Goal: Information Seeking & Learning: Learn about a topic

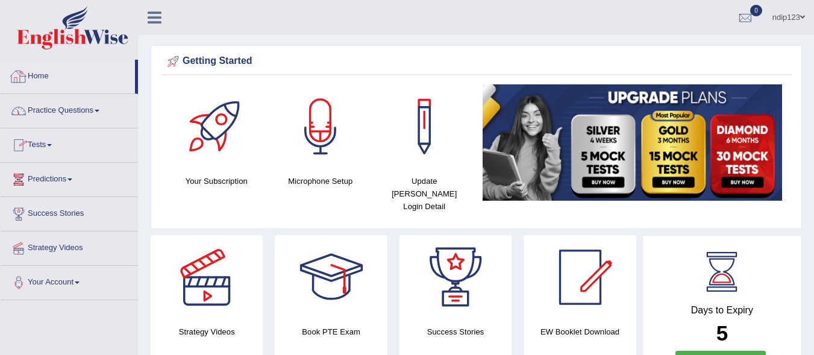
click at [58, 109] on link "Practice Questions" at bounding box center [69, 109] width 137 height 30
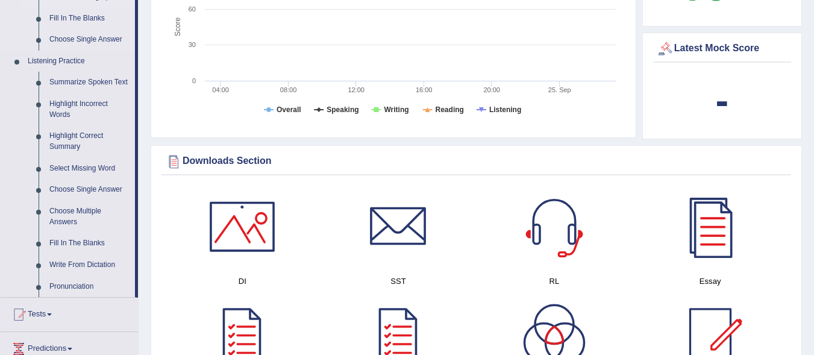
scroll to position [482, 0]
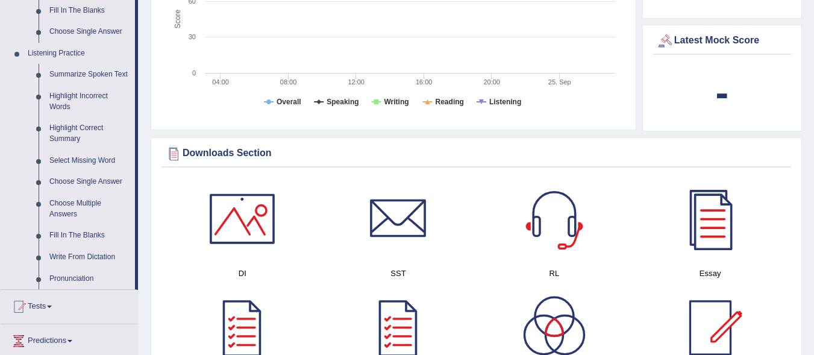
click at [81, 71] on link "Summarize Spoken Text" at bounding box center [89, 75] width 91 height 22
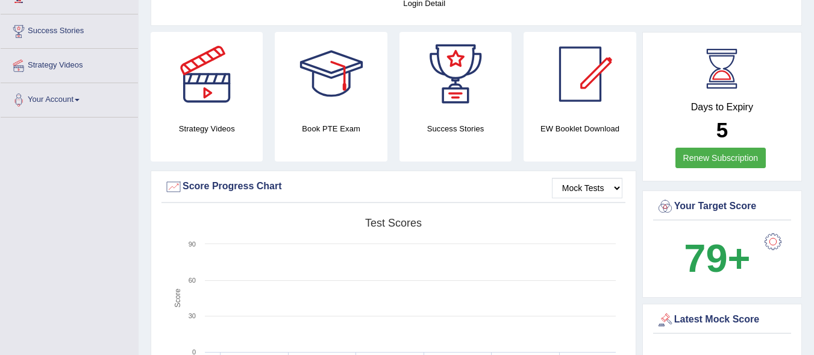
scroll to position [143, 0]
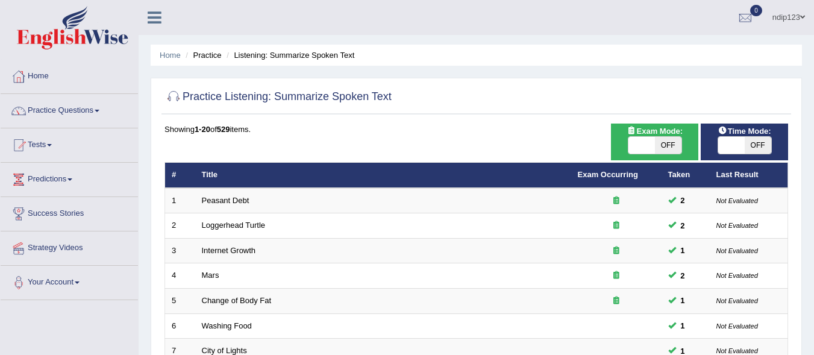
click at [666, 145] on span "OFF" at bounding box center [668, 145] width 26 height 17
checkbox input "true"
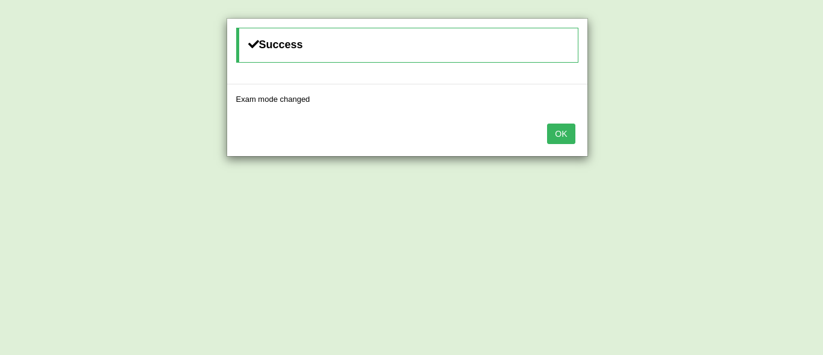
click at [556, 128] on button "OK" at bounding box center [561, 133] width 28 height 20
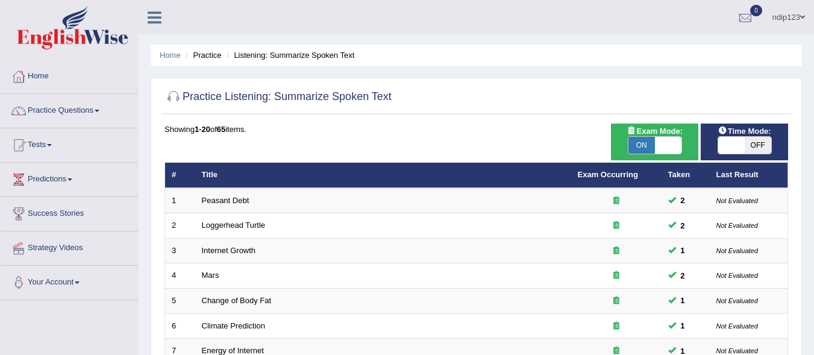
click at [758, 145] on span "OFF" at bounding box center [757, 145] width 26 height 17
checkbox input "true"
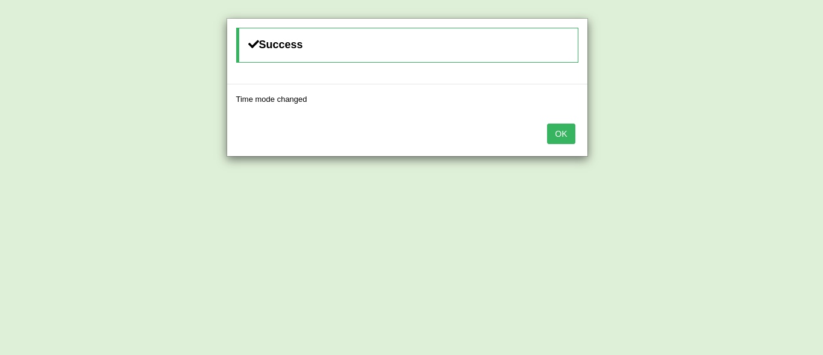
click at [563, 134] on button "OK" at bounding box center [561, 133] width 28 height 20
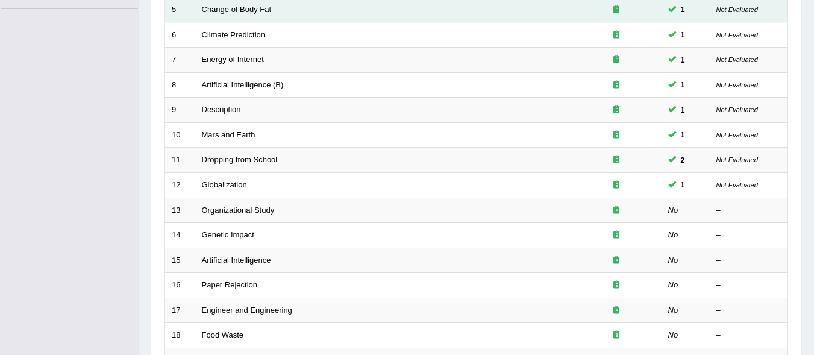
scroll to position [301, 0]
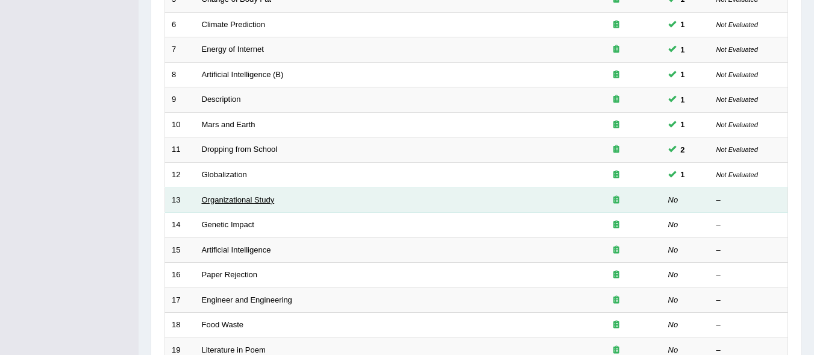
click at [239, 200] on link "Organizational Study" at bounding box center [238, 199] width 73 height 9
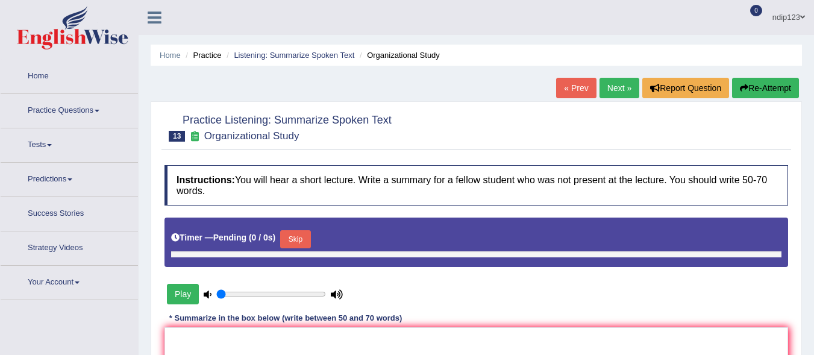
type input "0.95"
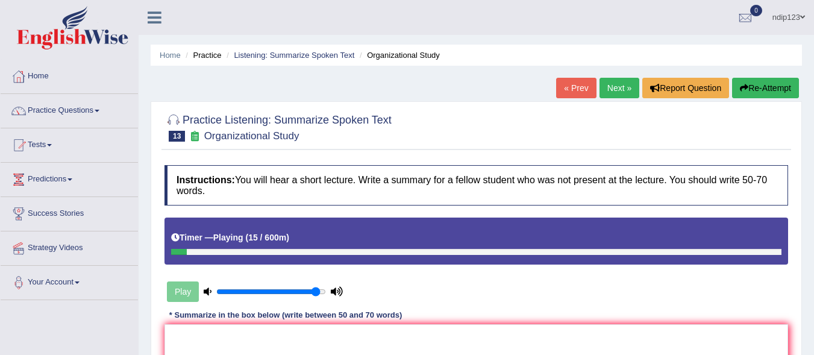
click at [569, 89] on link "« Prev" at bounding box center [576, 88] width 40 height 20
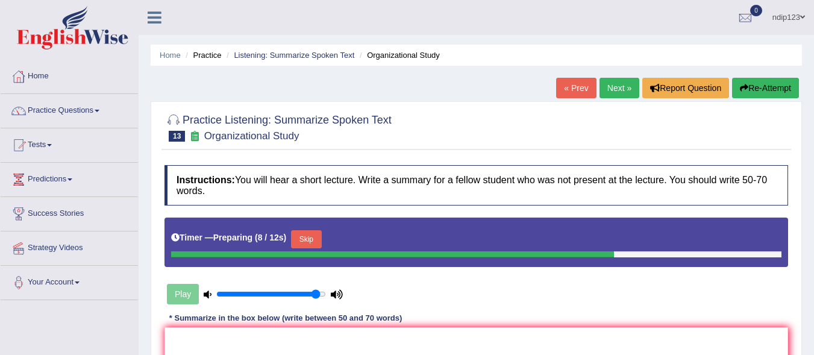
click at [310, 236] on button "Skip" at bounding box center [306, 239] width 30 height 18
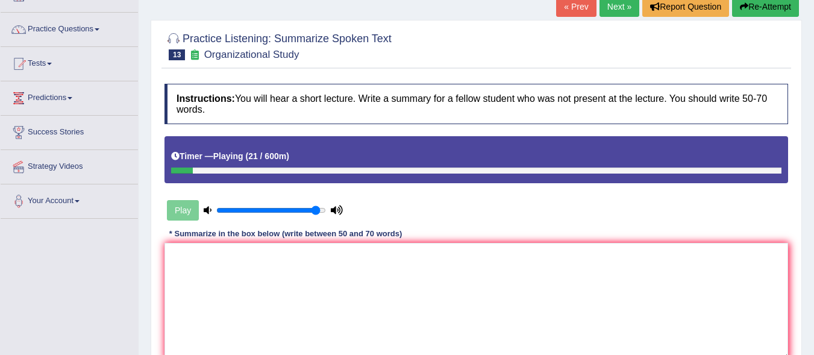
scroll to position [60, 0]
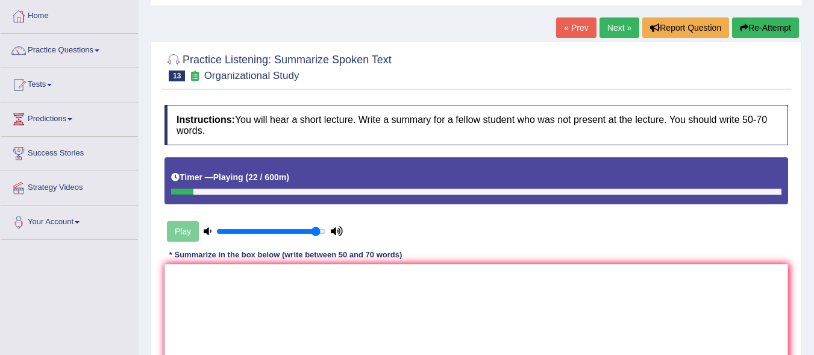
click at [568, 26] on link "« Prev" at bounding box center [576, 27] width 40 height 20
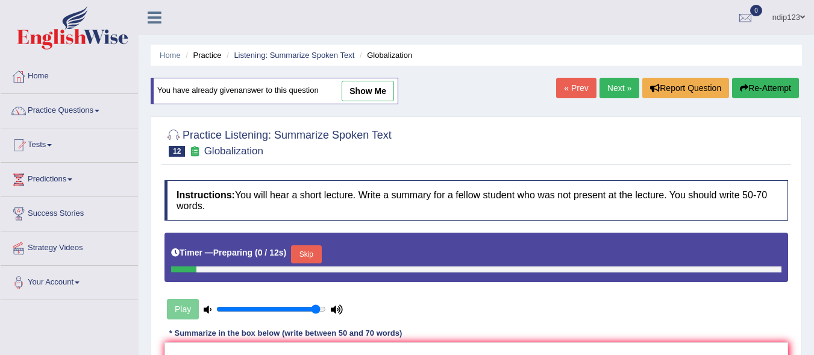
click at [612, 89] on link "Next »" at bounding box center [619, 88] width 40 height 20
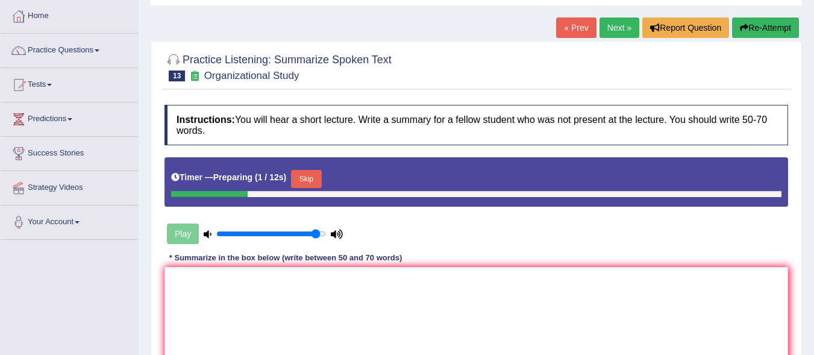
click at [317, 177] on button "Skip" at bounding box center [306, 179] width 30 height 18
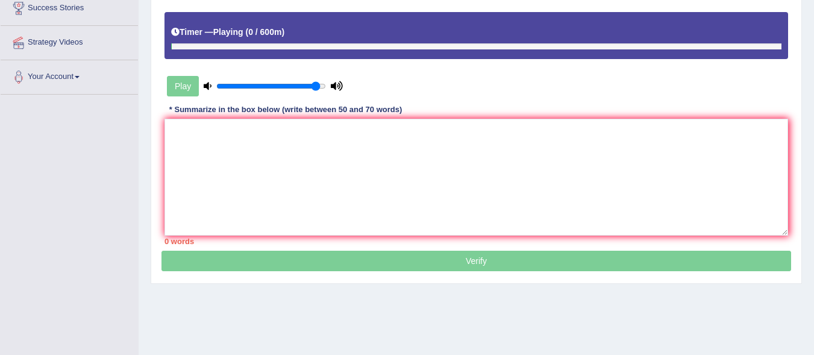
scroll to position [241, 0]
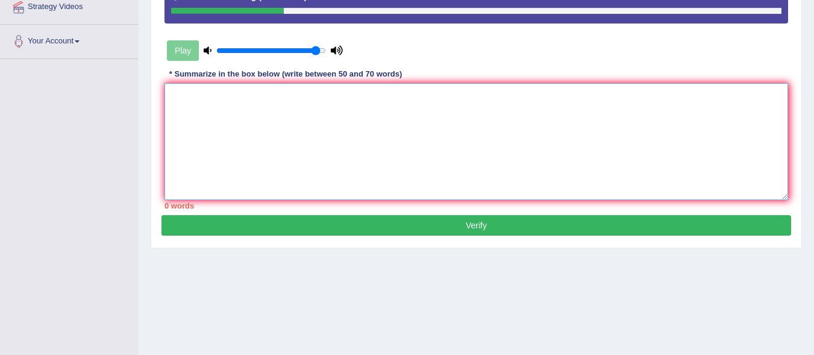
drag, startPoint x: 324, startPoint y: 158, endPoint x: 312, endPoint y: 119, distance: 41.5
click at [322, 150] on textarea at bounding box center [475, 141] width 623 height 117
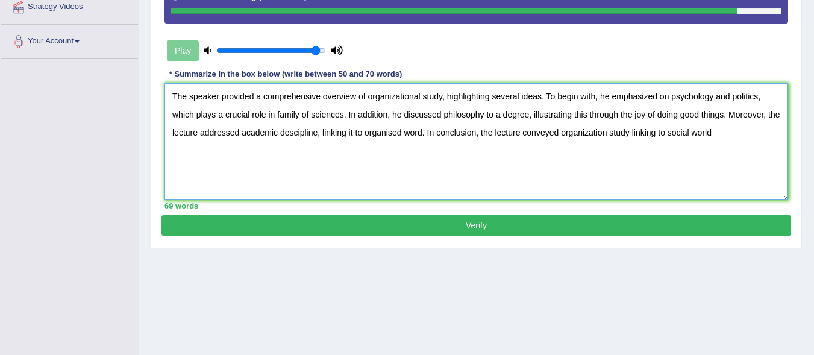
click at [664, 135] on textarea "The speaker provided a comprehensive overview of organizational study, highligh…" at bounding box center [475, 141] width 623 height 117
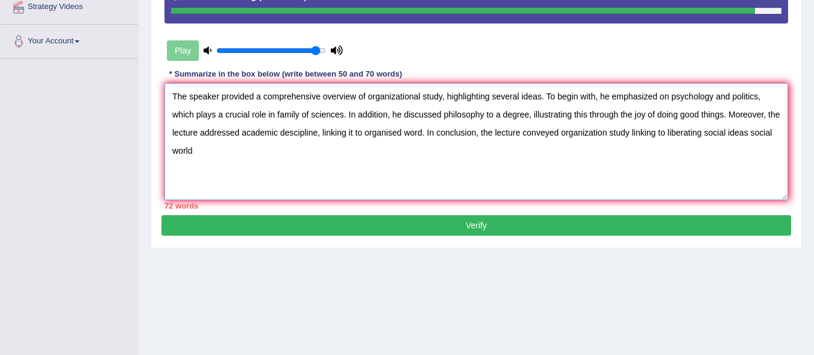
click at [225, 154] on textarea "The speaker provided a comprehensive overview of organizational study, highligh…" at bounding box center [475, 141] width 623 height 117
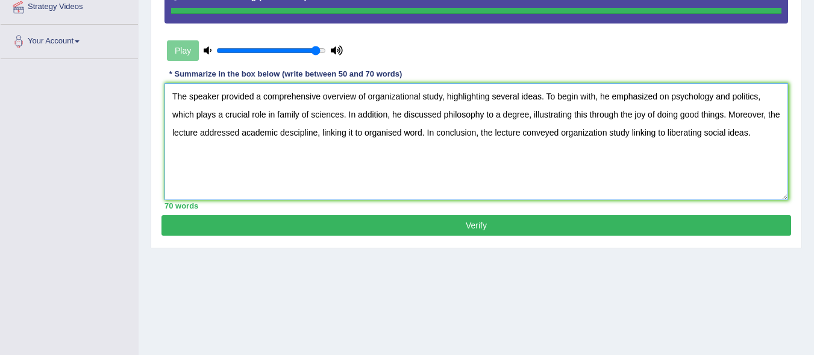
type textarea "The speaker provided a comprehensive overview of organizational study, highligh…"
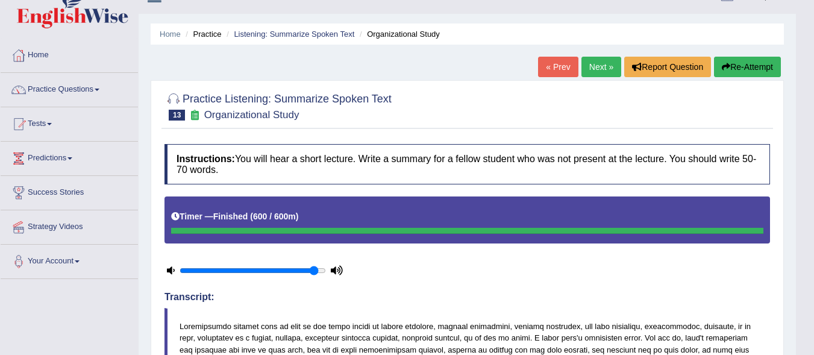
scroll to position [0, 0]
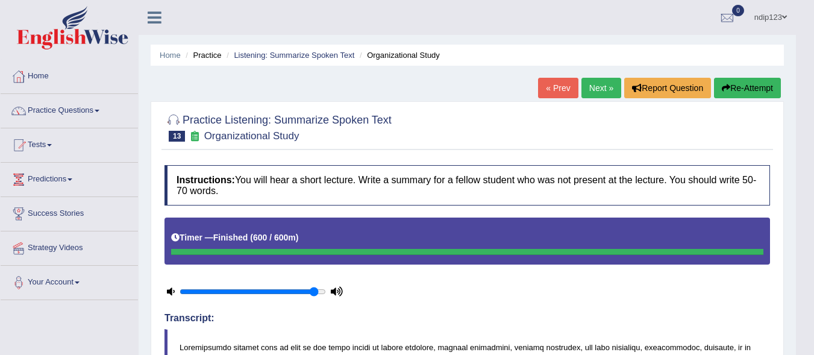
click at [594, 85] on link "Next »" at bounding box center [601, 88] width 40 height 20
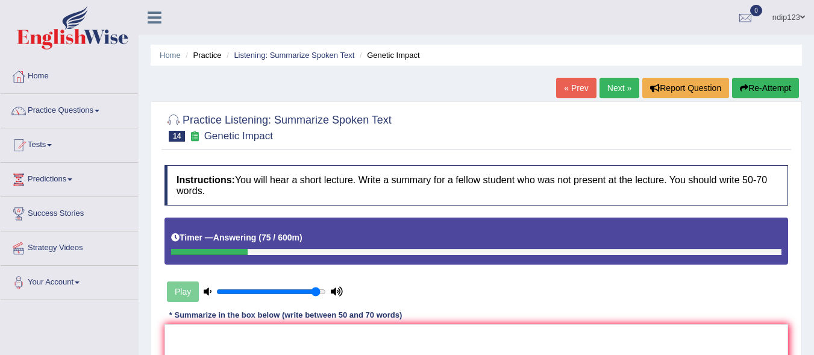
click at [569, 87] on link "« Prev" at bounding box center [576, 88] width 40 height 20
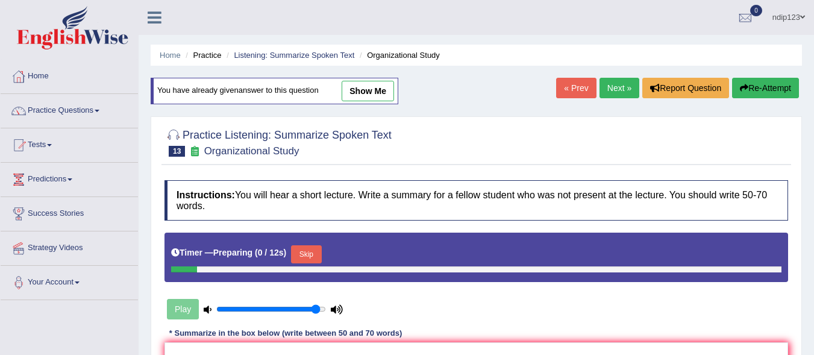
drag, startPoint x: 0, startPoint y: 0, endPoint x: 612, endPoint y: 85, distance: 617.7
click at [612, 85] on link "Next »" at bounding box center [619, 88] width 40 height 20
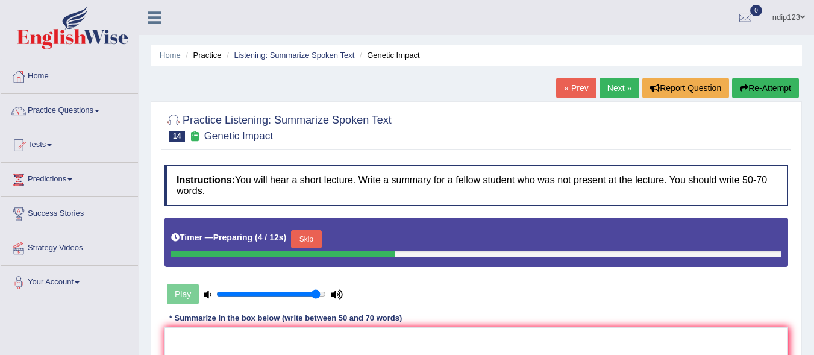
click at [305, 235] on button "Skip" at bounding box center [306, 239] width 30 height 18
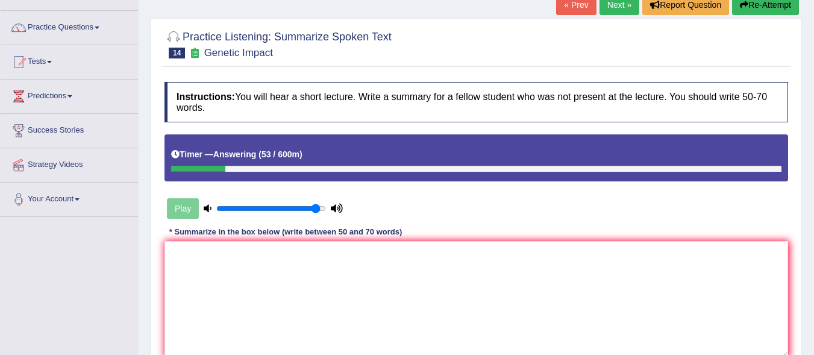
scroll to position [241, 0]
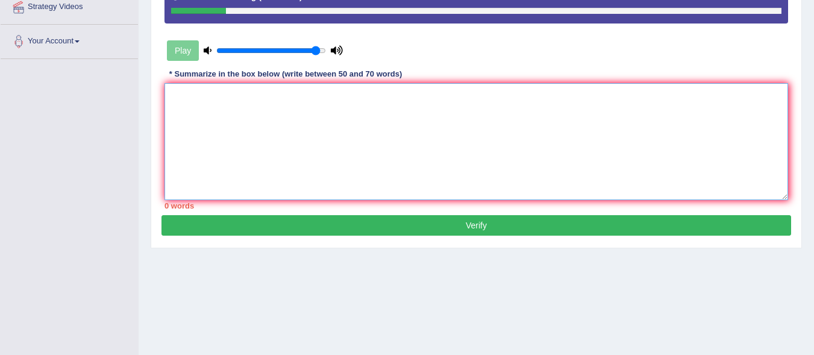
drag, startPoint x: 320, startPoint y: 172, endPoint x: 327, endPoint y: 171, distance: 7.3
click at [322, 171] on textarea at bounding box center [475, 141] width 623 height 117
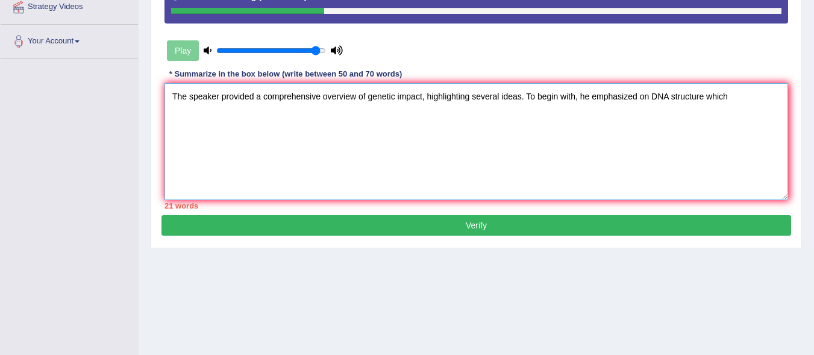
click at [702, 95] on textarea "The speaker provided a comprehensive overview of genetic impact, highlighting s…" at bounding box center [475, 141] width 623 height 117
click at [753, 96] on textarea "The speaker provided a comprehensive overview of genetic impact, highlighting s…" at bounding box center [475, 141] width 623 height 117
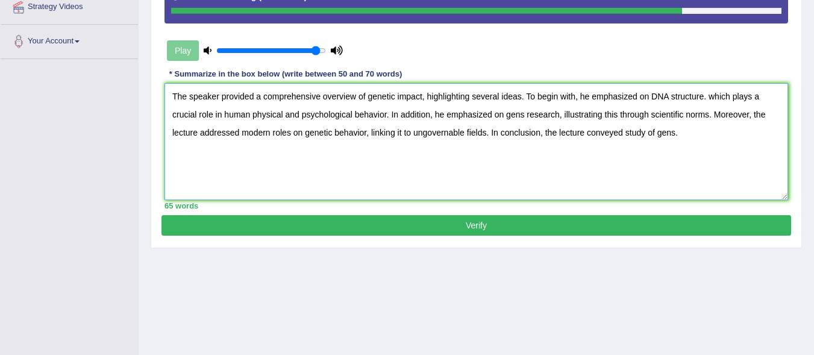
drag, startPoint x: 628, startPoint y: 131, endPoint x: 638, endPoint y: 161, distance: 32.4
click at [628, 132] on textarea "The speaker provided a comprehensive overview of genetic impact, highlighting s…" at bounding box center [475, 141] width 623 height 117
drag, startPoint x: 625, startPoint y: 133, endPoint x: 635, endPoint y: 186, distance: 53.9
click at [625, 136] on textarea "The speaker provided a comprehensive overview of genetic impact, highlighting s…" at bounding box center [475, 141] width 623 height 117
click at [689, 135] on textarea "The speaker provided a comprehensive overview of genetic impact, highlighting s…" at bounding box center [475, 141] width 623 height 117
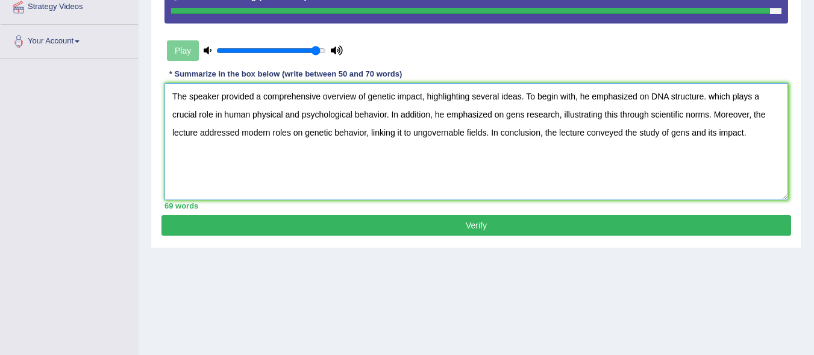
type textarea "The speaker provided a comprehensive overview of genetic impact, highlighting s…"
click at [463, 224] on button "Verify" at bounding box center [475, 225] width 629 height 20
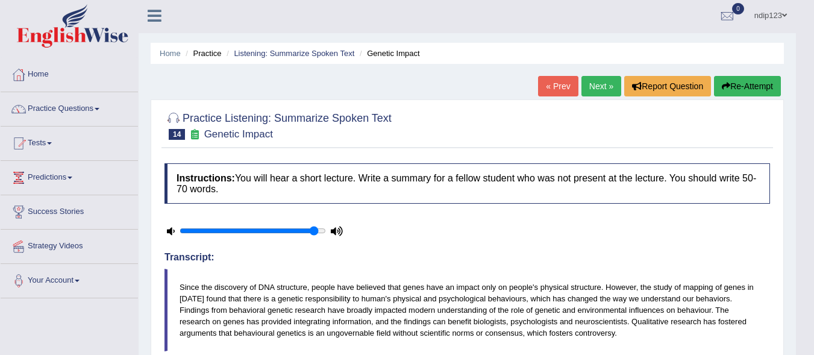
scroll to position [0, 0]
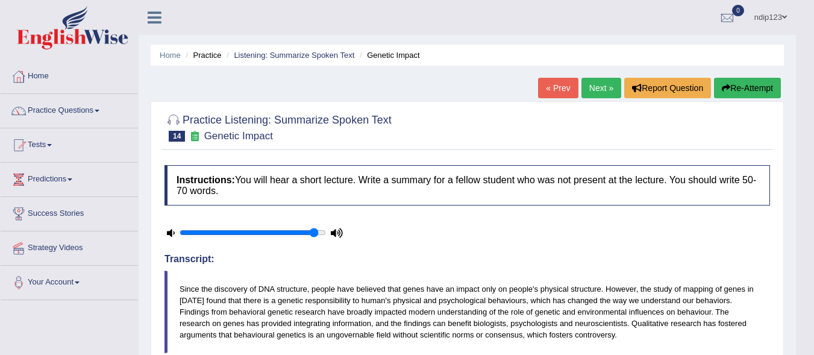
click at [596, 87] on link "Next »" at bounding box center [601, 88] width 40 height 20
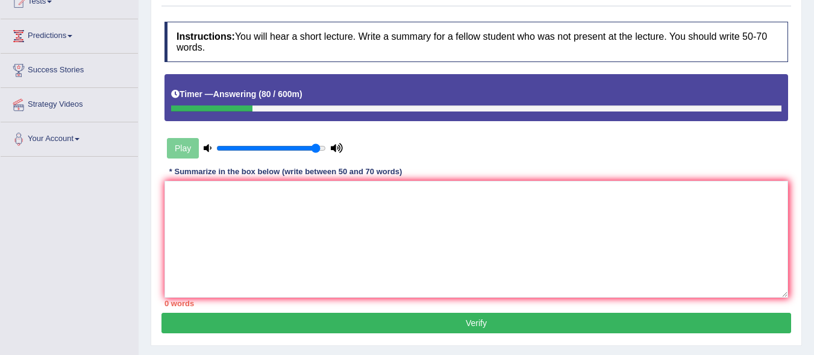
scroll to position [181, 0]
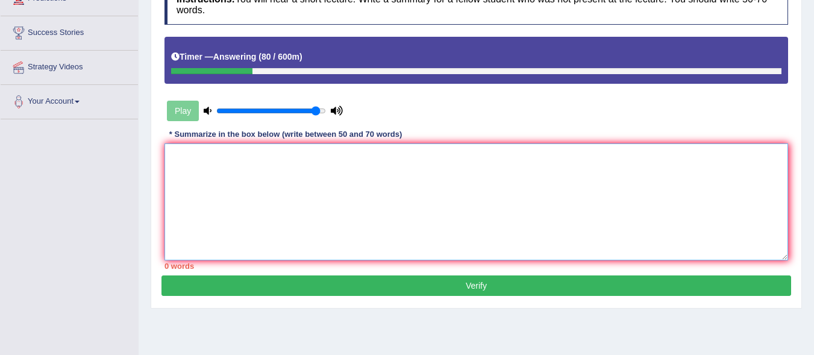
click at [312, 208] on textarea at bounding box center [475, 201] width 623 height 117
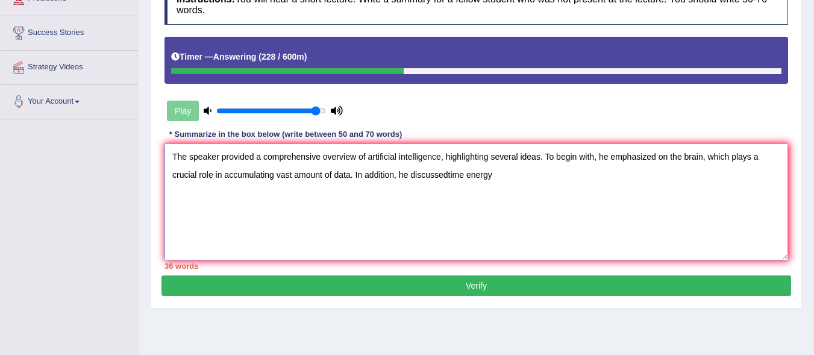
click at [448, 175] on textarea "The speaker provided a comprehensive overview of artificial intelligence, highl…" at bounding box center [475, 201] width 623 height 117
click at [530, 176] on textarea "The speaker provided a comprehensive overview of artificial intelligence, highl…" at bounding box center [475, 201] width 623 height 117
click at [572, 176] on textarea "The speaker provided a comprehensive overview of artificial intelligence, highl…" at bounding box center [475, 201] width 623 height 117
click at [567, 175] on textarea "The speaker provided a comprehensive overview of artificial intelligence, highl…" at bounding box center [475, 201] width 623 height 117
click at [591, 172] on textarea "The speaker provided a comprehensive overview of artificial intelligence, highl…" at bounding box center [475, 201] width 623 height 117
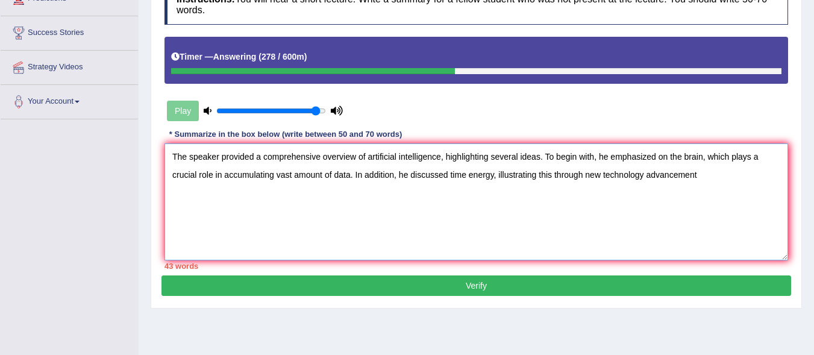
click at [603, 173] on textarea "The speaker provided a comprehensive overview of artificial intelligence, highl…" at bounding box center [475, 201] width 623 height 117
click at [740, 173] on textarea "The speaker provided a comprehensive overview of artificial intelligence, highl…" at bounding box center [475, 201] width 623 height 117
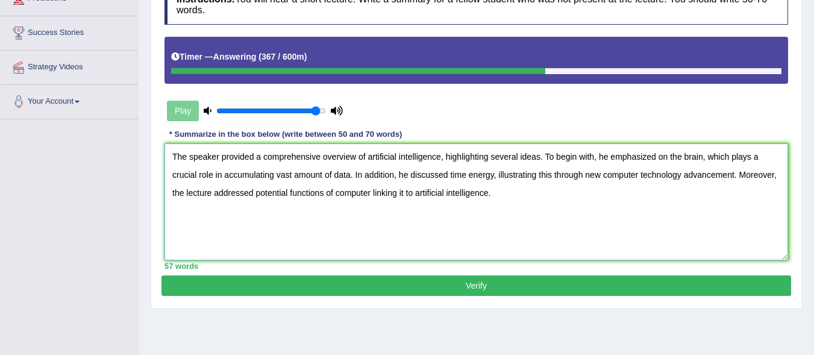
click at [638, 175] on textarea "The speaker provided a comprehensive overview of artificial intelligence, highl…" at bounding box center [475, 201] width 623 height 117
click at [643, 173] on textarea "The speaker provided a comprehensive overview of artificial intelligence, highl…" at bounding box center [475, 201] width 623 height 117
click at [488, 195] on textarea "The speaker provided a comprehensive overview of artificial intelligence, highl…" at bounding box center [475, 201] width 623 height 117
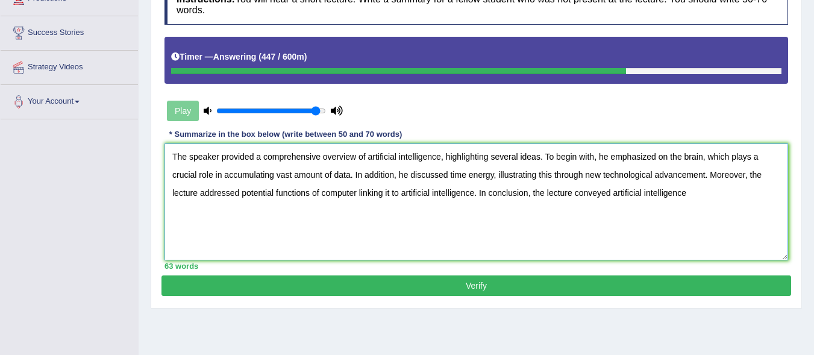
click at [613, 190] on textarea "The speaker provided a comprehensive overview of artificial intelligence, highl…" at bounding box center [475, 201] width 623 height 117
drag, startPoint x: 400, startPoint y: 195, endPoint x: 474, endPoint y: 196, distance: 73.5
click at [474, 196] on textarea "The speaker provided a comprehensive overview of artificial intelligence, highl…" at bounding box center [475, 201] width 623 height 117
click at [612, 187] on textarea "The speaker provided a comprehensive overview of artificial intelligence, highl…" at bounding box center [475, 201] width 623 height 117
click at [682, 191] on textarea "The speaker provided a comprehensive overview of artificial intelligence, highl…" at bounding box center [475, 201] width 623 height 117
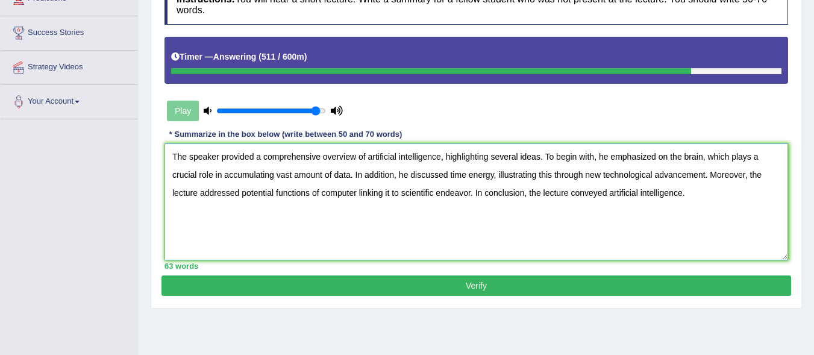
click at [606, 193] on textarea "The speaker provided a comprehensive overview of artificial intelligence, highl…" at bounding box center [475, 201] width 623 height 117
type textarea "The speaker provided a comprehensive overview of artificial intelligence, highl…"
click at [484, 285] on button "Verify" at bounding box center [475, 285] width 629 height 20
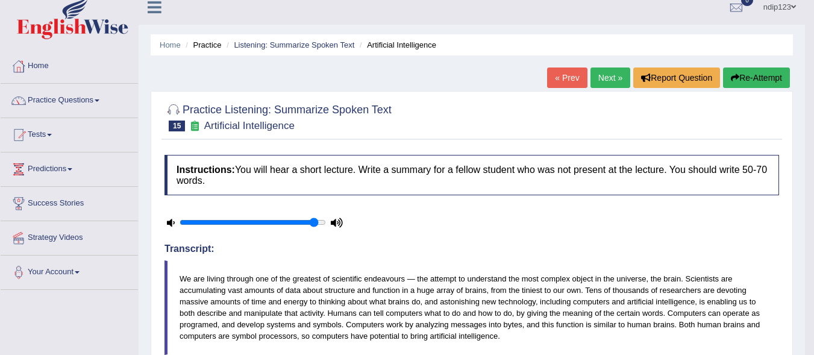
scroll to position [0, 0]
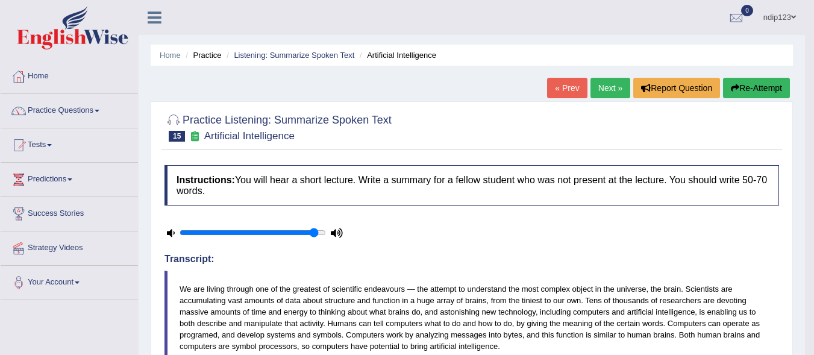
click at [605, 89] on link "Next »" at bounding box center [610, 88] width 40 height 20
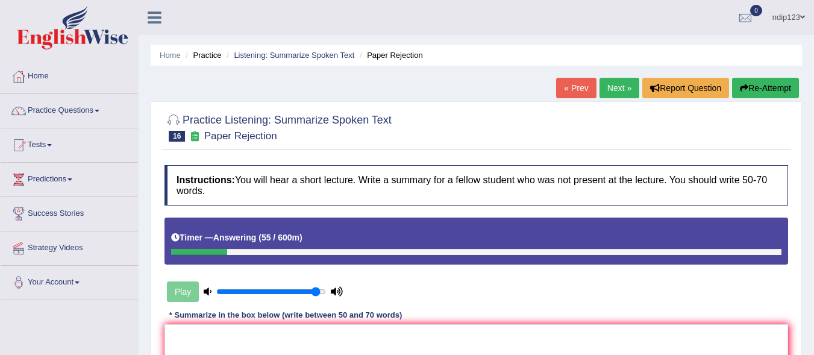
click at [575, 89] on link "« Prev" at bounding box center [576, 88] width 40 height 20
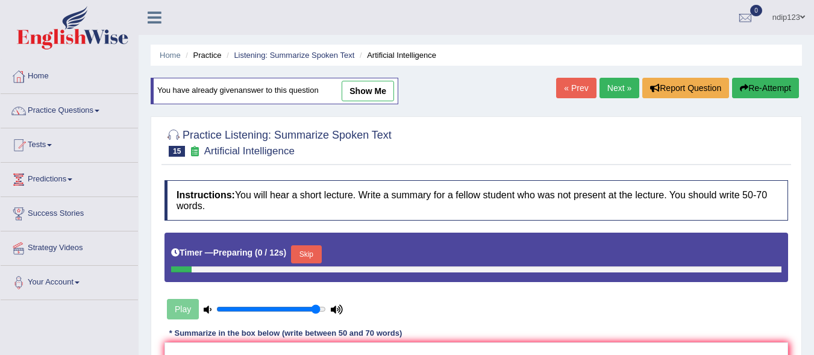
click at [611, 92] on link "Next »" at bounding box center [619, 88] width 40 height 20
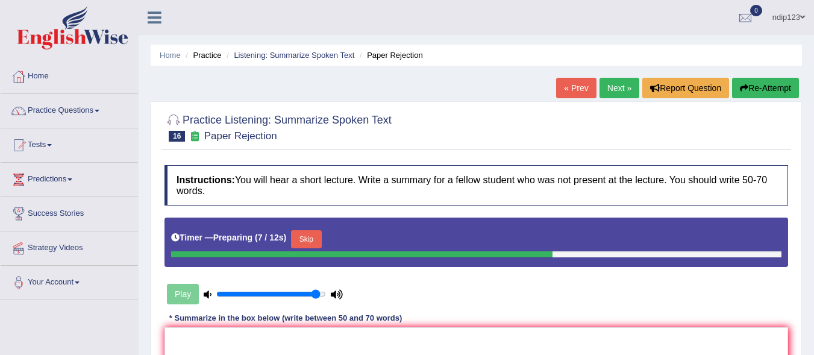
click at [311, 240] on button "Skip" at bounding box center [306, 239] width 30 height 18
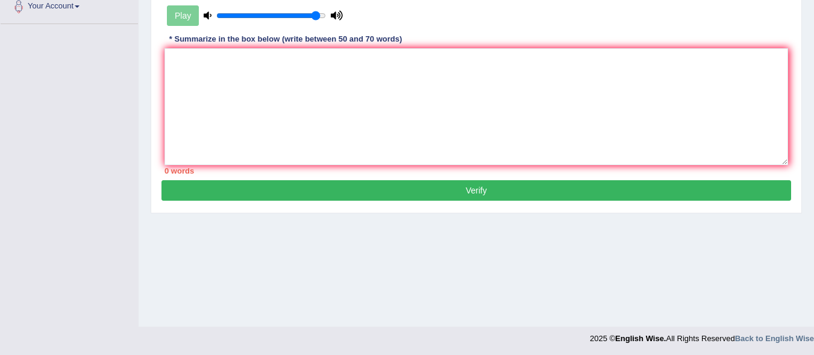
scroll to position [278, 0]
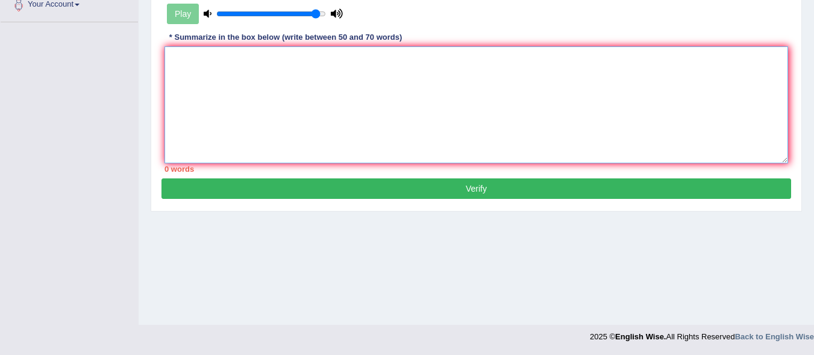
click at [256, 104] on textarea at bounding box center [475, 104] width 623 height 117
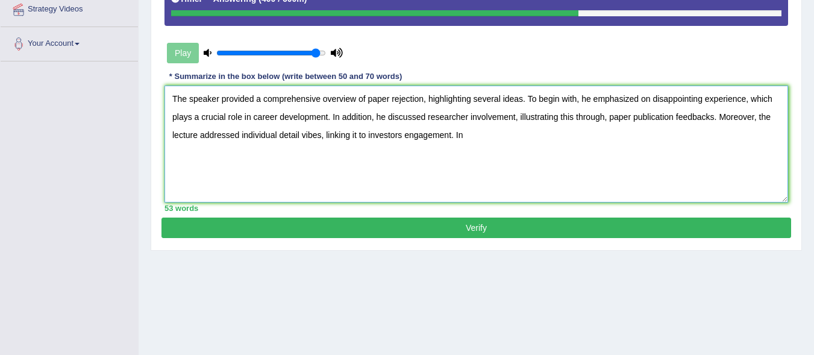
scroll to position [217, 0]
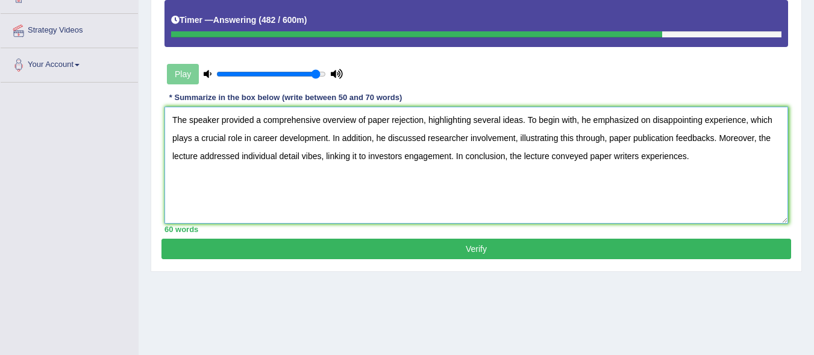
click at [685, 158] on textarea "The speaker provided a comprehensive overview of paper rejection, highlighting …" at bounding box center [475, 165] width 623 height 117
drag, startPoint x: 724, startPoint y: 154, endPoint x: 691, endPoint y: 164, distance: 34.7
click at [688, 151] on textarea "The speaker provided a comprehensive overview of paper rejection, highlighting …" at bounding box center [475, 165] width 623 height 117
click at [607, 139] on textarea "The speaker provided a comprehensive overview of paper rejection, highlighting …" at bounding box center [475, 165] width 623 height 117
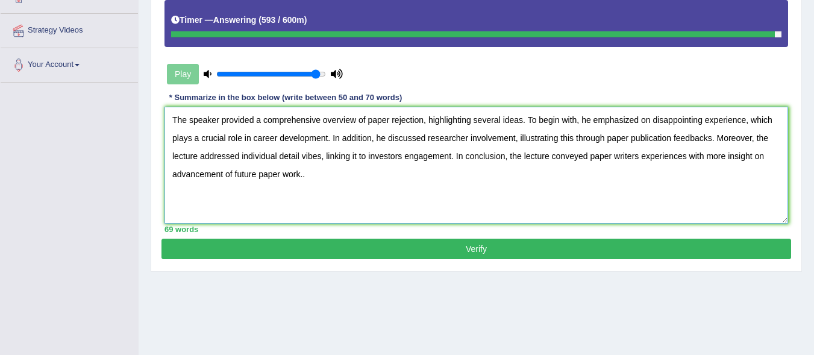
click at [711, 139] on textarea "The speaker provided a comprehensive overview of paper rejection, highlighting …" at bounding box center [475, 165] width 623 height 117
type textarea "The speaker provided a comprehensive overview of paper rejection, highlighting …"
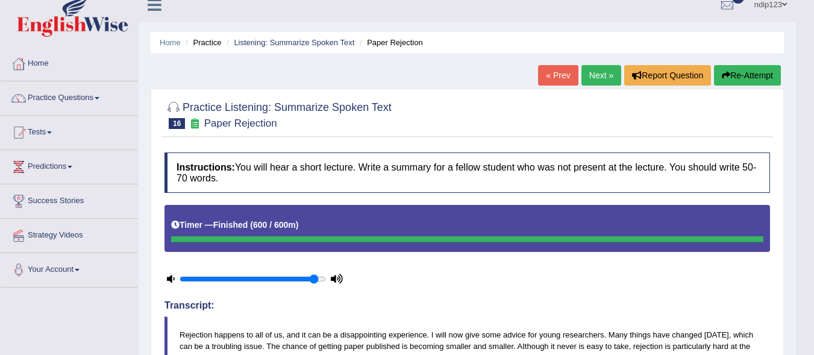
scroll to position [0, 0]
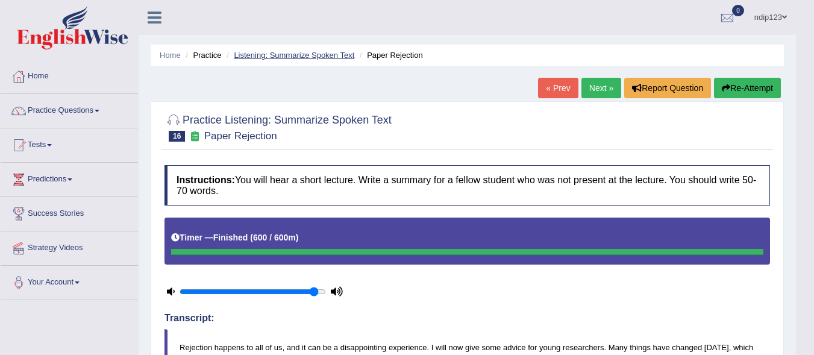
click at [288, 53] on link "Listening: Summarize Spoken Text" at bounding box center [294, 55] width 120 height 9
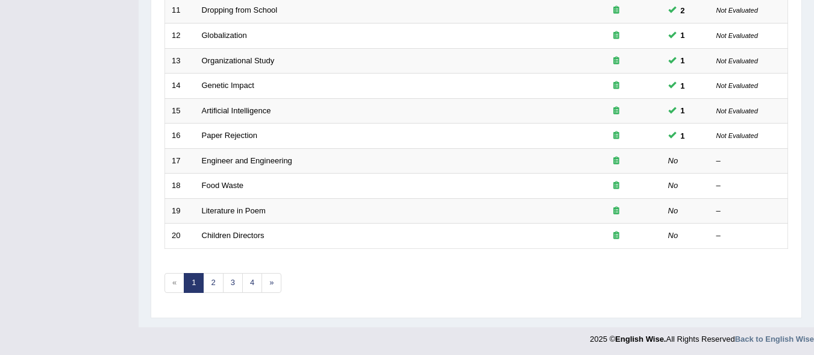
scroll to position [443, 0]
